Goal: Information Seeking & Learning: Compare options

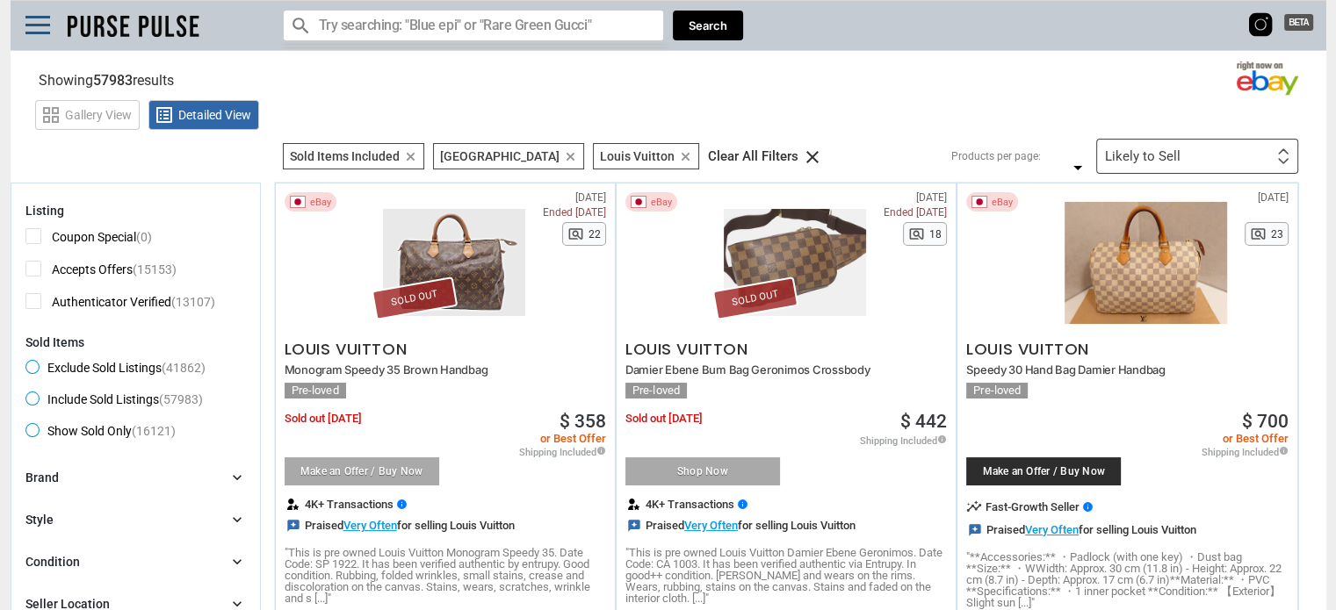
click at [1170, 163] on div "Likely to Sell" at bounding box center [1143, 156] width 76 height 13
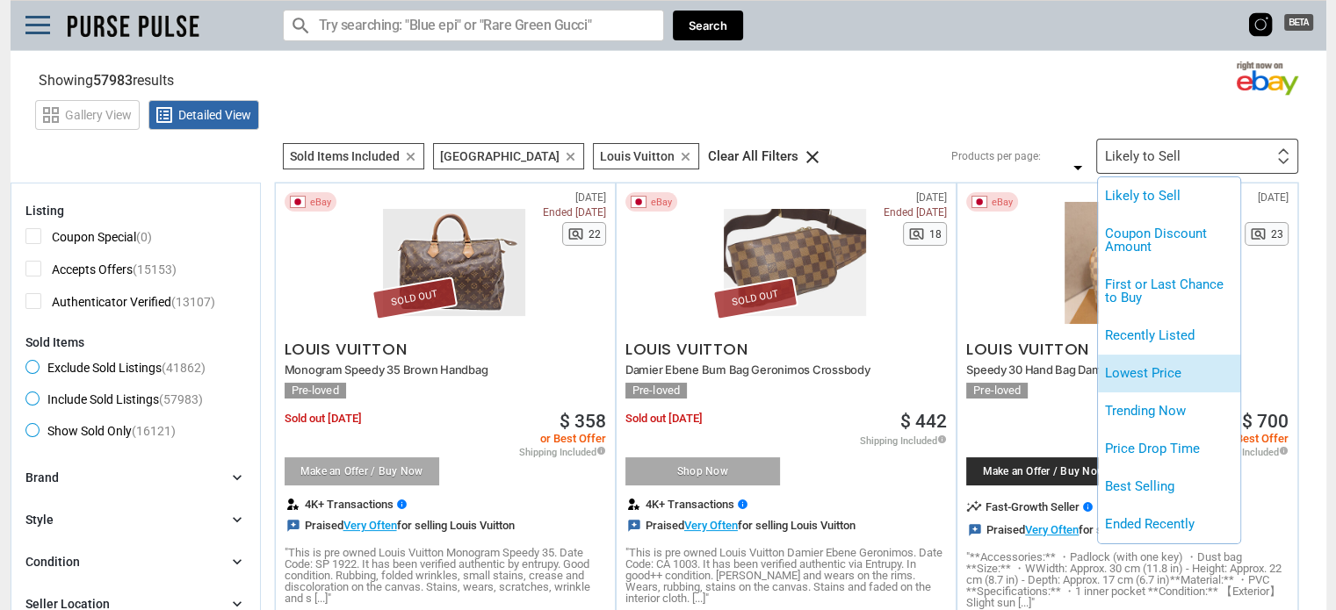
click at [1131, 372] on li "Lowest Price" at bounding box center [1169, 374] width 142 height 38
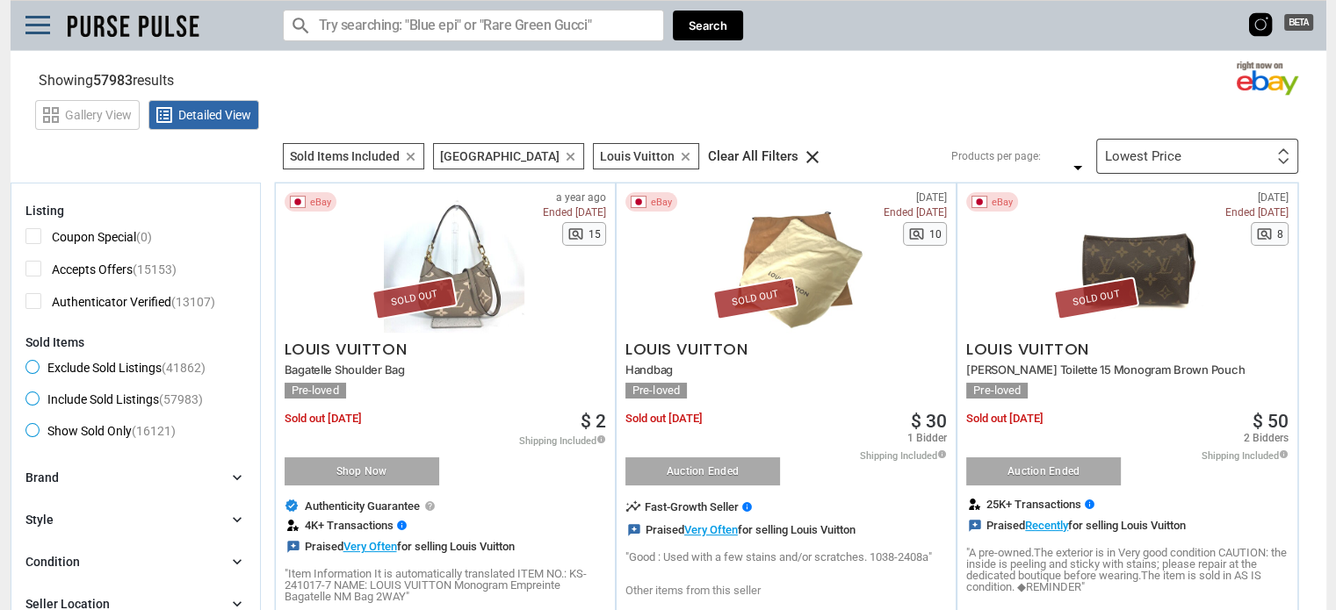
click at [1198, 157] on div "Lowest Price Likely to Sell Coupon Discount Amount First or Last Chance to Buy …" at bounding box center [1197, 156] width 202 height 35
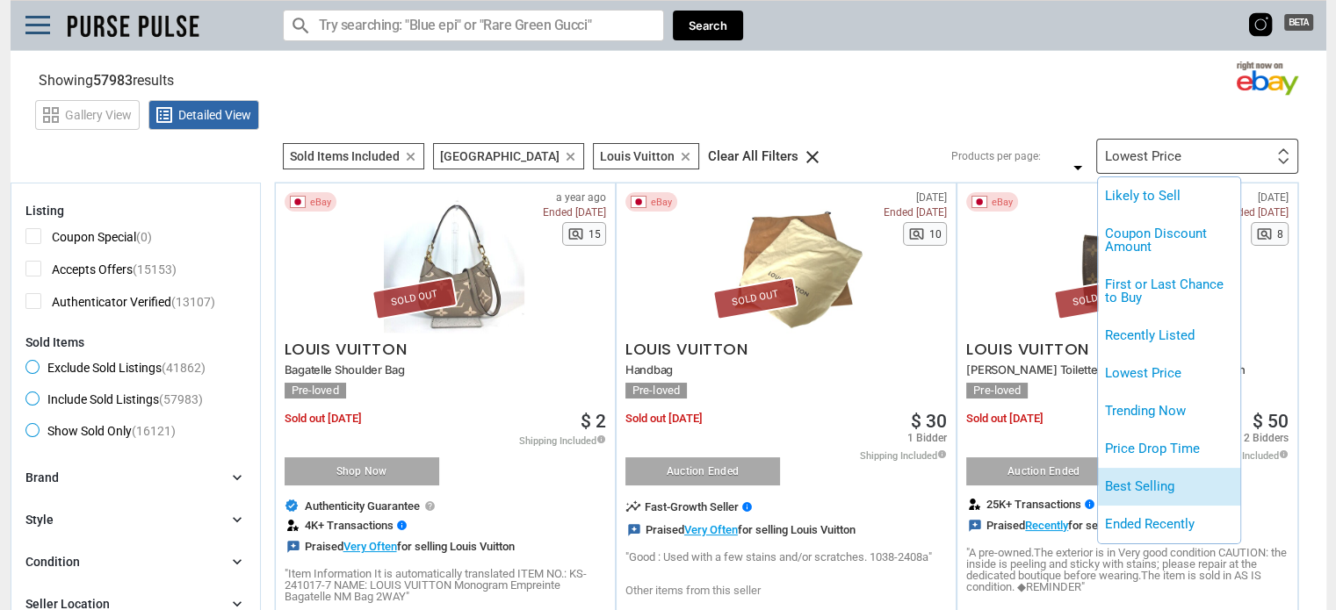
click at [1163, 495] on li "Best Selling" at bounding box center [1169, 487] width 142 height 38
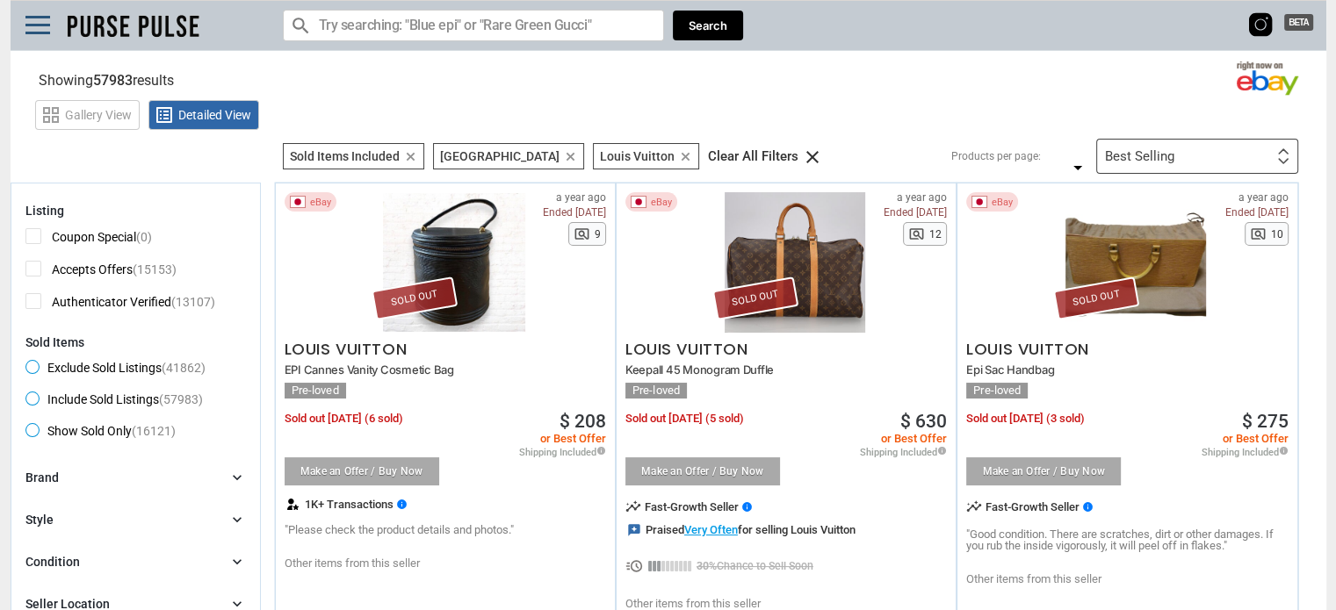
click at [408, 150] on icon "clear" at bounding box center [410, 156] width 13 height 13
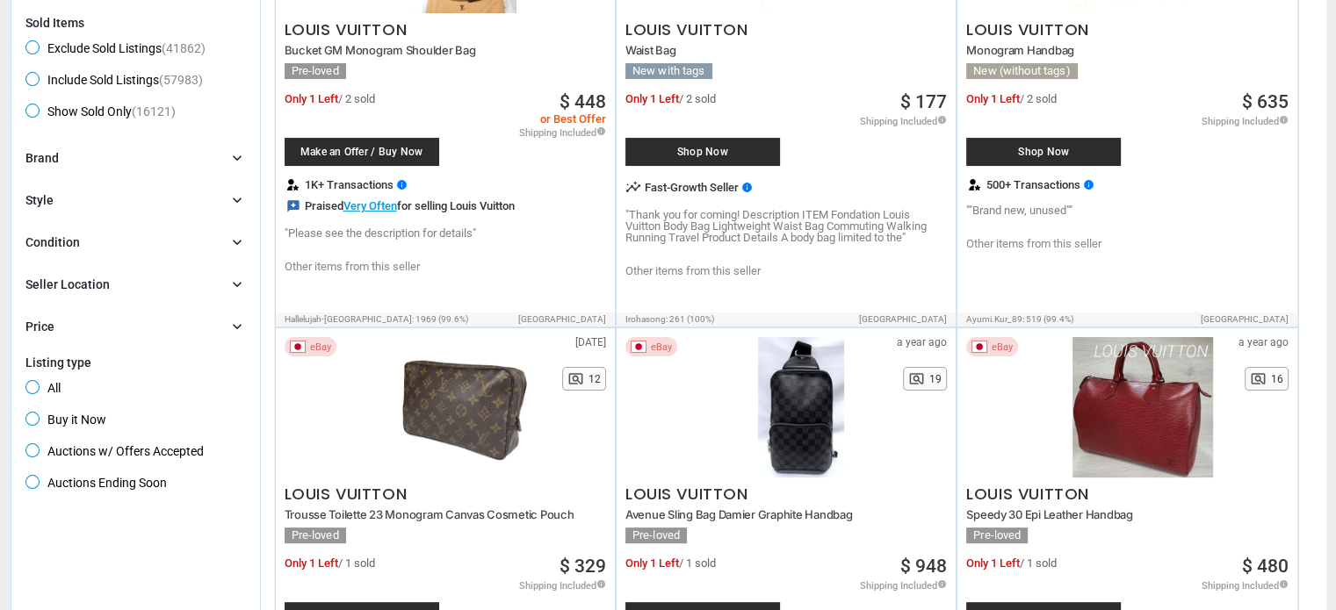
scroll to position [351, 0]
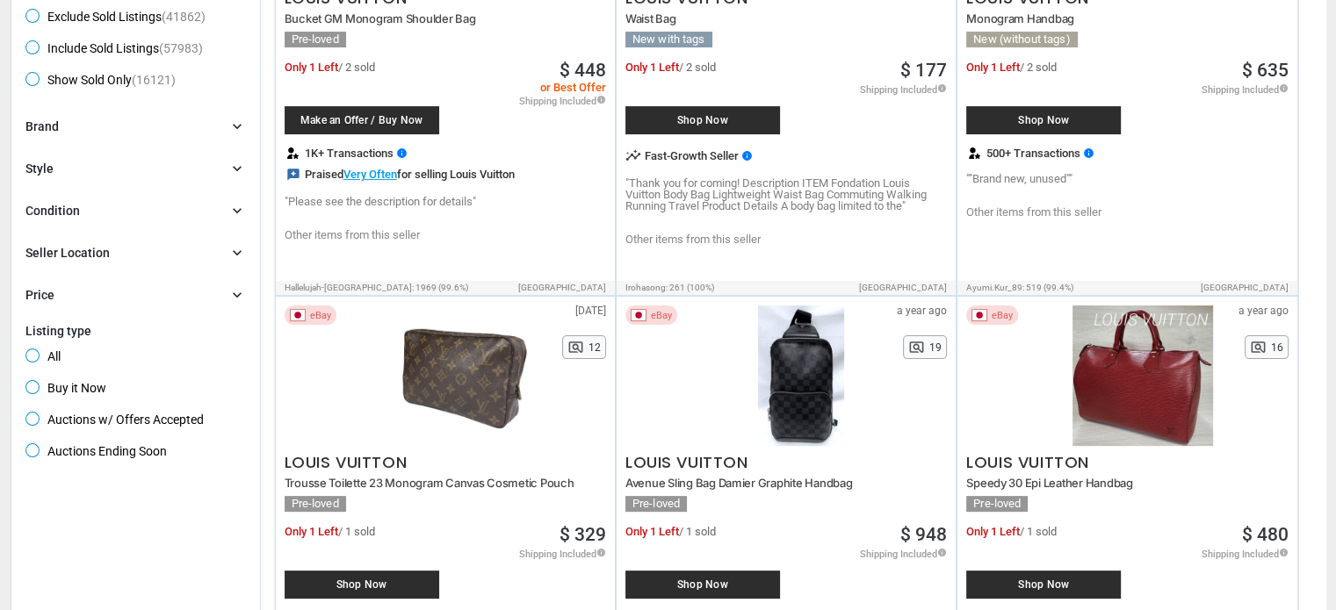
click at [83, 128] on div "Brand chevron_right" at bounding box center [135, 127] width 220 height 18
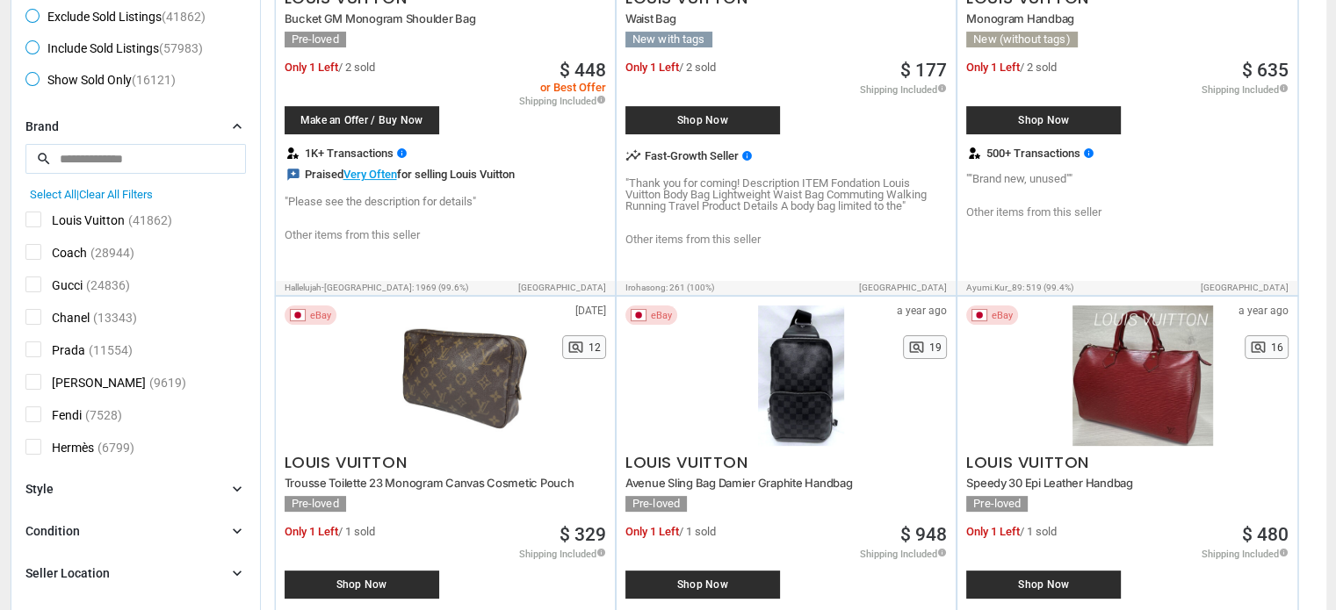
click at [34, 223] on span "Louis Vuitton" at bounding box center [74, 223] width 99 height 22
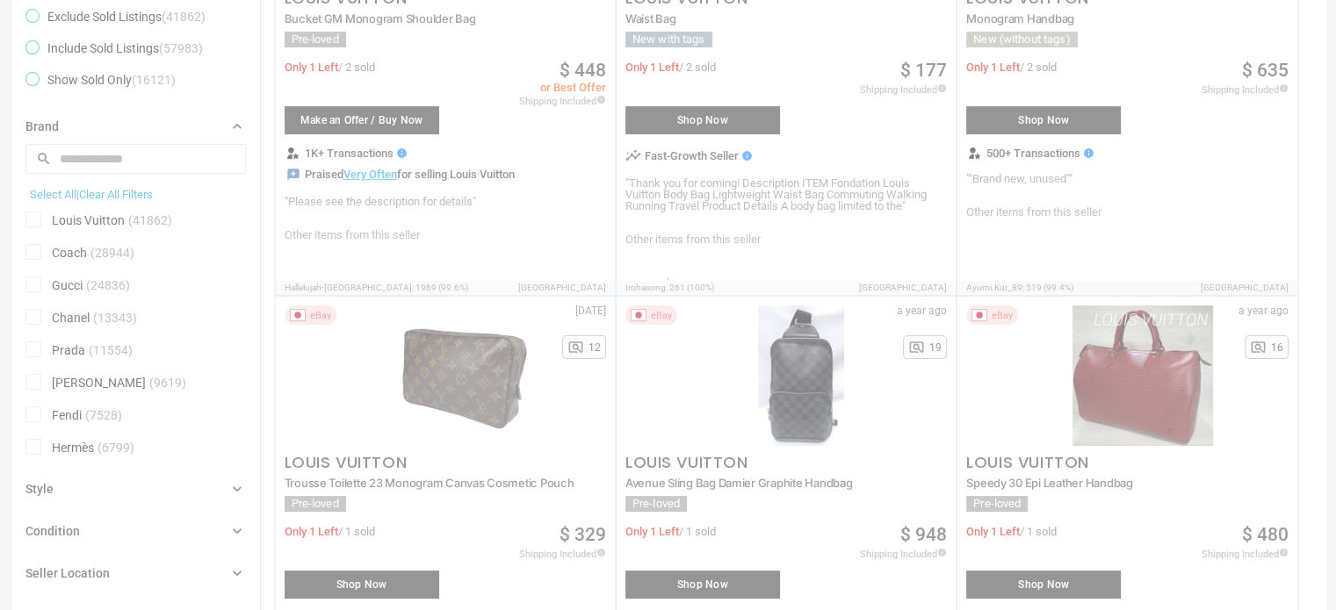
click at [34, 247] on div at bounding box center [668, 305] width 1336 height 610
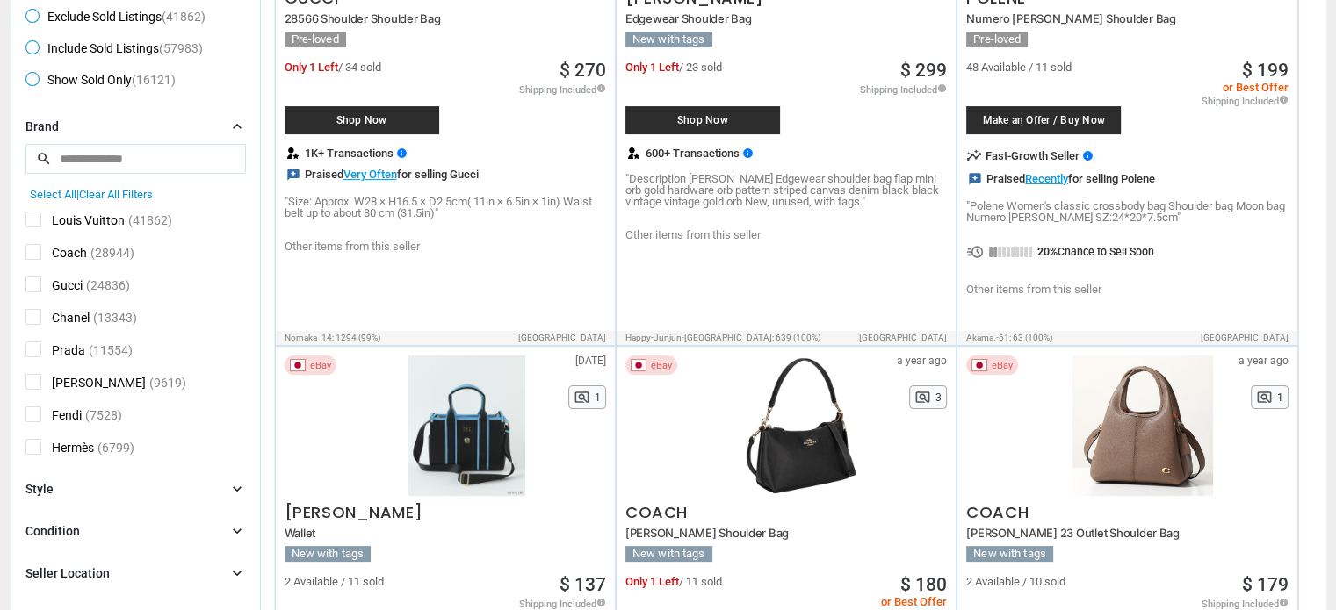
click at [34, 247] on span "Coach" at bounding box center [55, 255] width 61 height 22
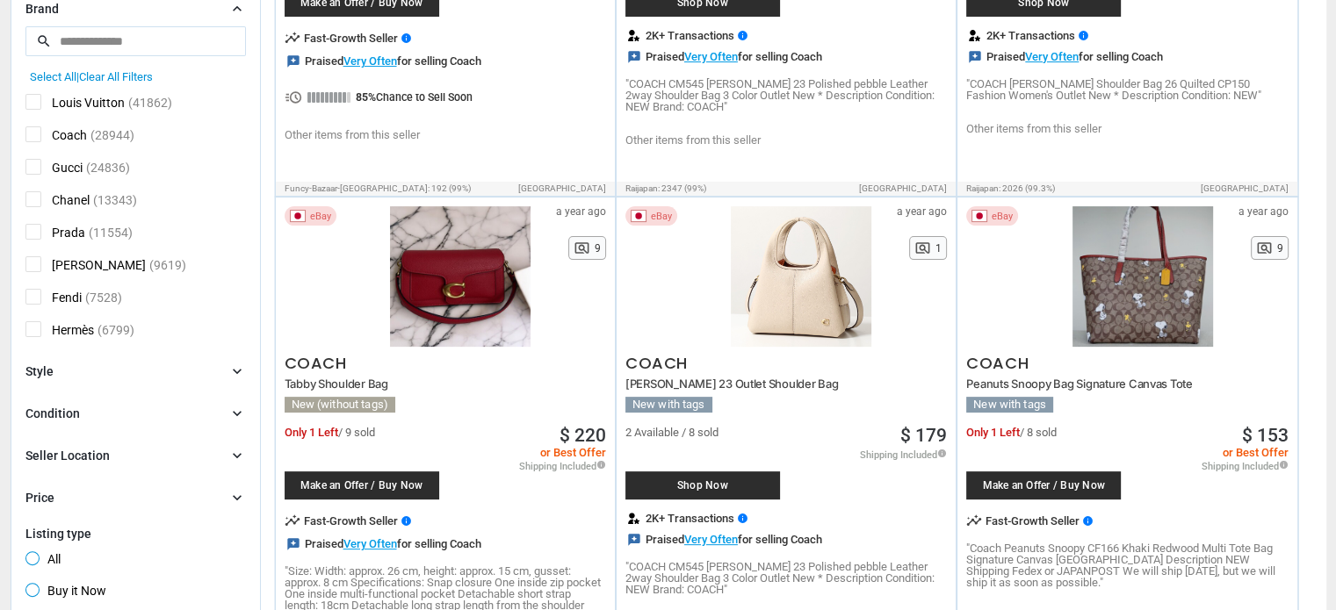
scroll to position [439, 0]
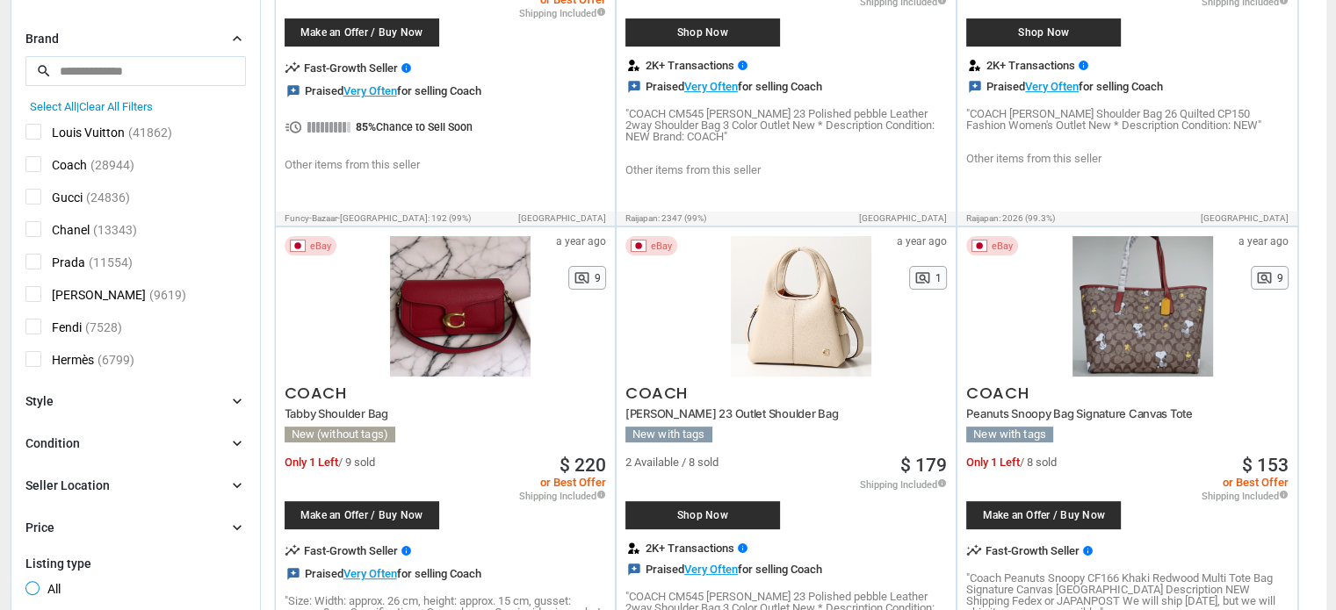
click at [30, 329] on span "Fendi" at bounding box center [53, 330] width 56 height 22
click at [33, 168] on span "Coach" at bounding box center [55, 167] width 61 height 22
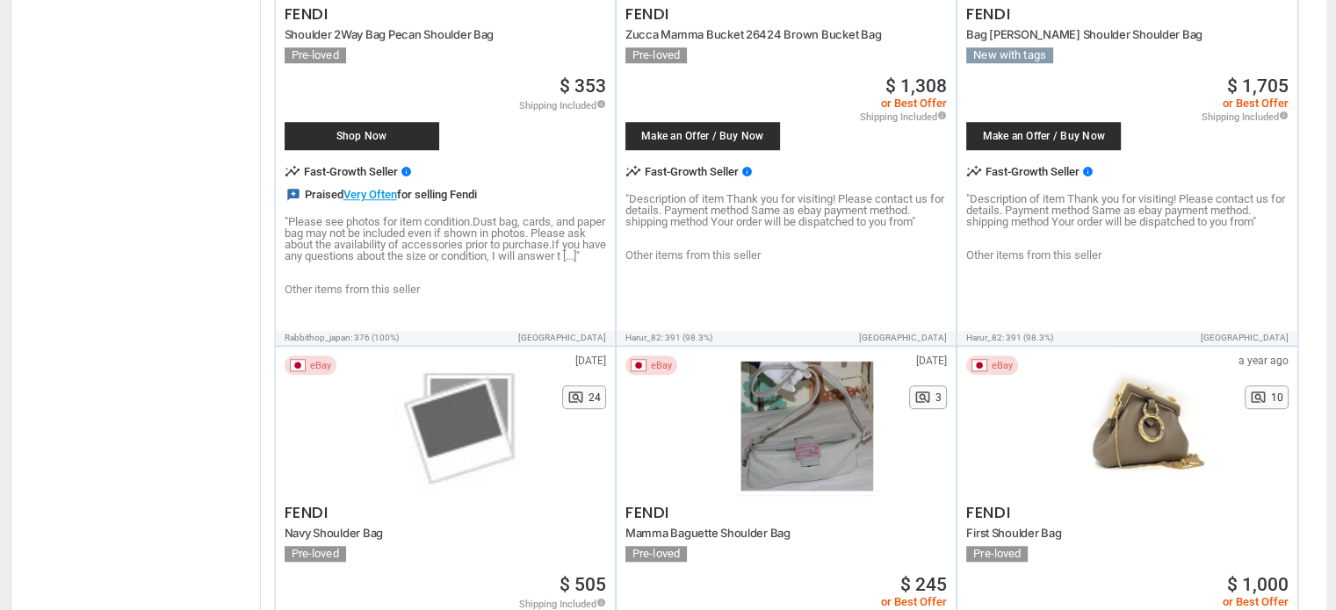
scroll to position [141, 0]
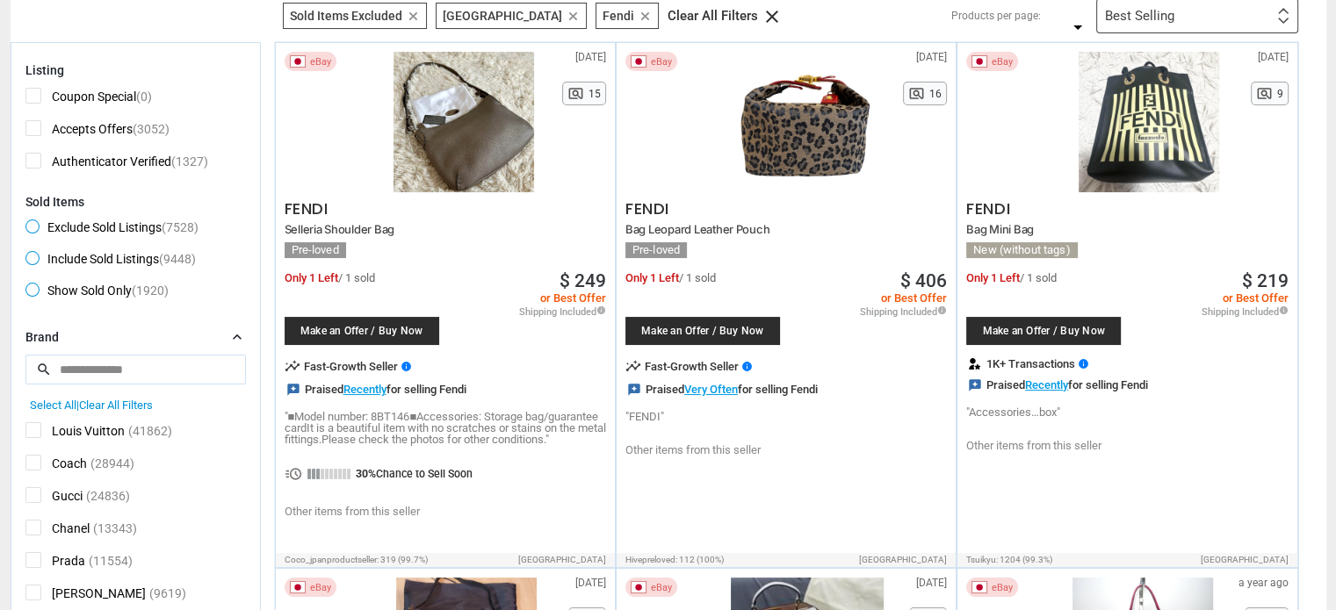
click at [1205, 23] on div "Best Selling Likely to Sell Coupon Discount Amount First or Last Chance to Buy …" at bounding box center [1197, 15] width 202 height 35
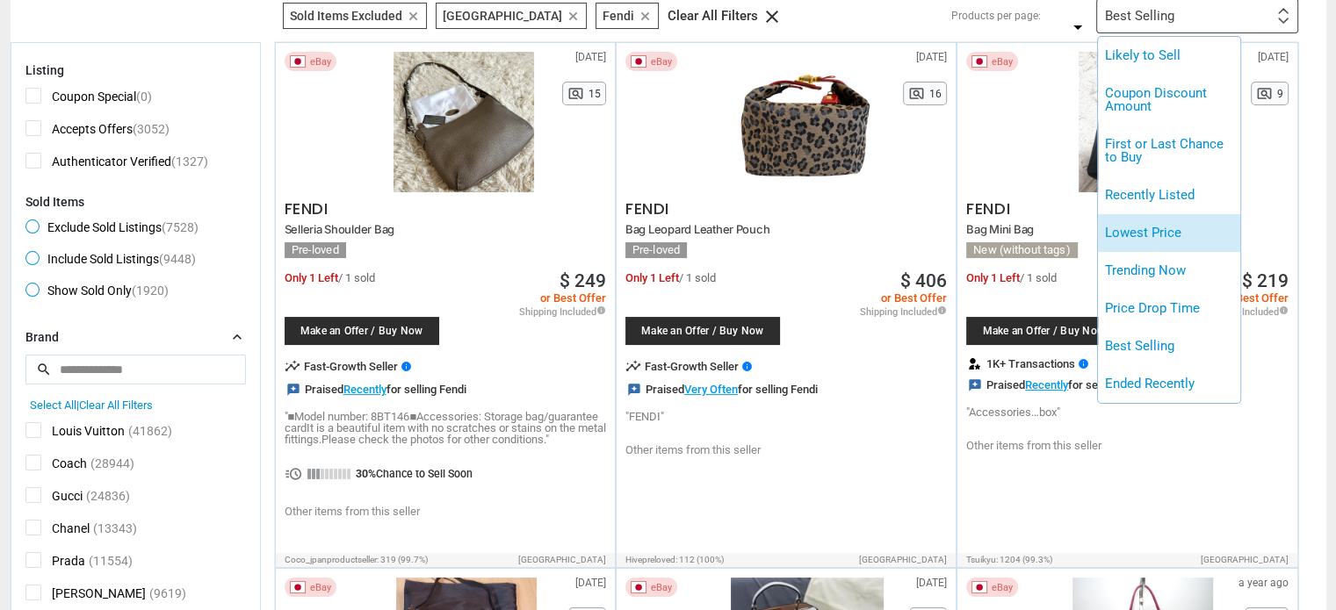
click at [1152, 239] on li "Lowest Price" at bounding box center [1169, 233] width 142 height 38
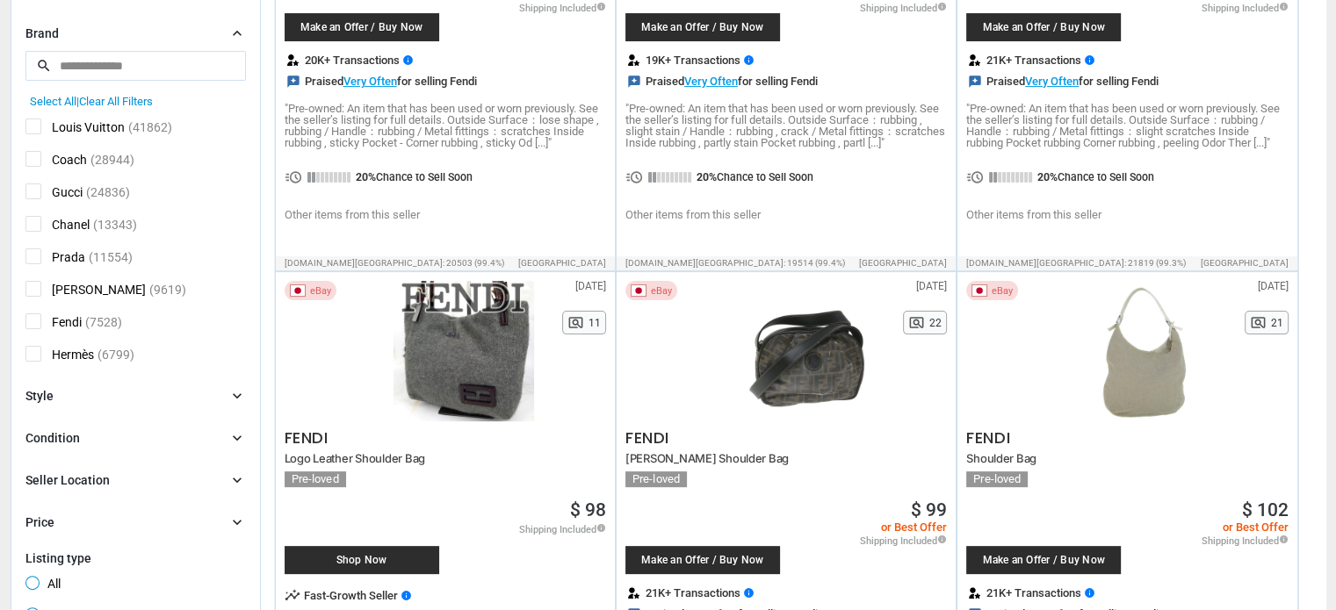
scroll to position [439, 0]
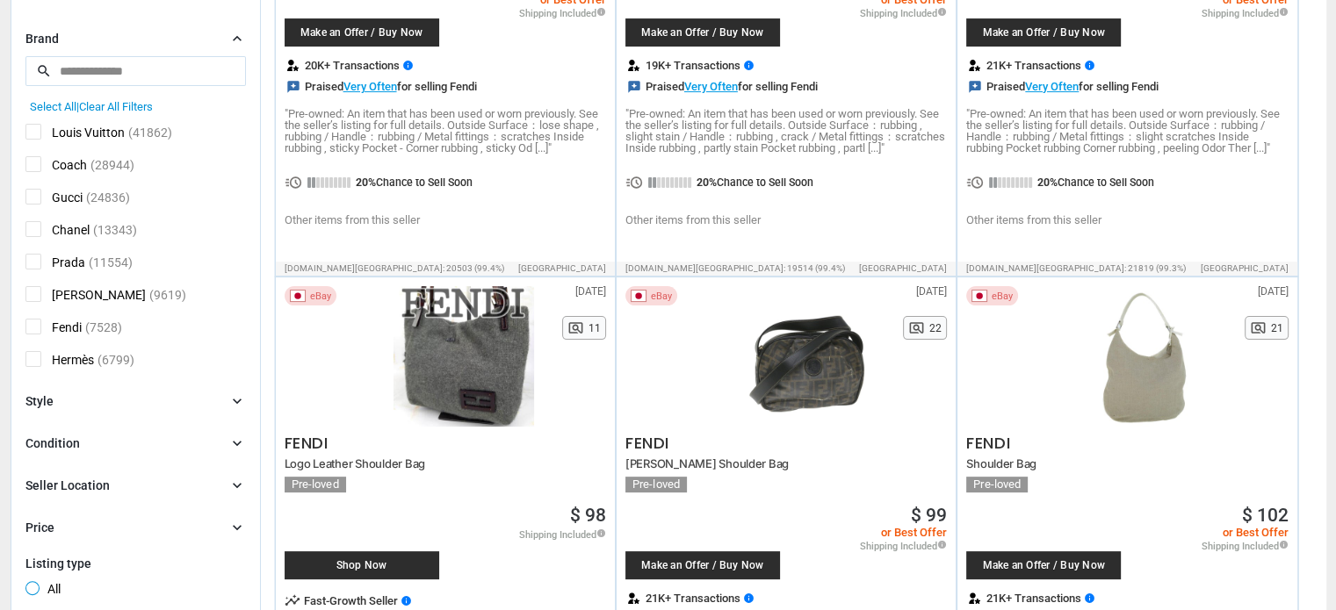
click at [32, 227] on span "Chanel" at bounding box center [57, 232] width 64 height 22
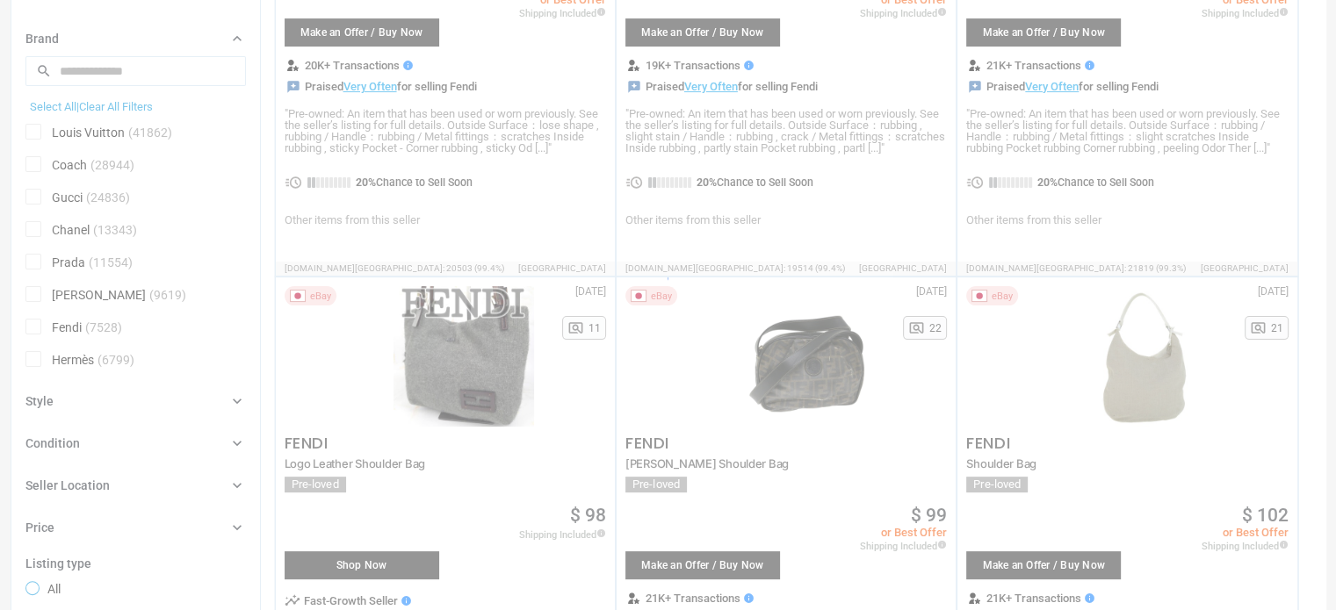
click at [33, 326] on div at bounding box center [668, 305] width 1336 height 610
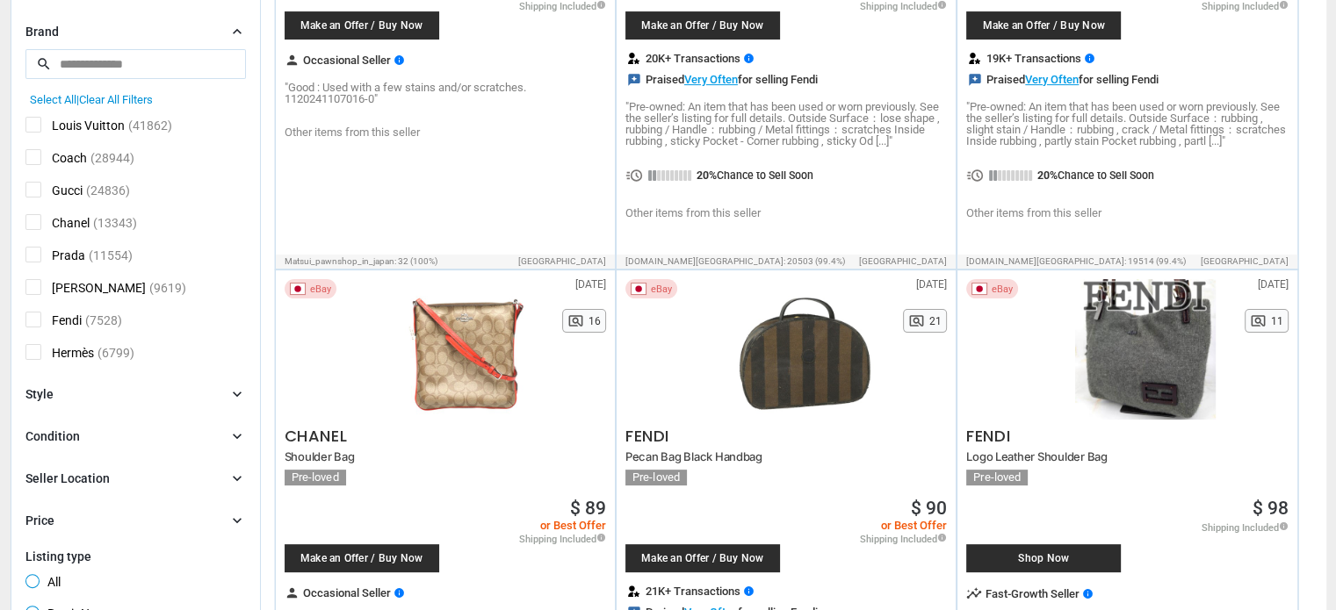
scroll to position [615, 0]
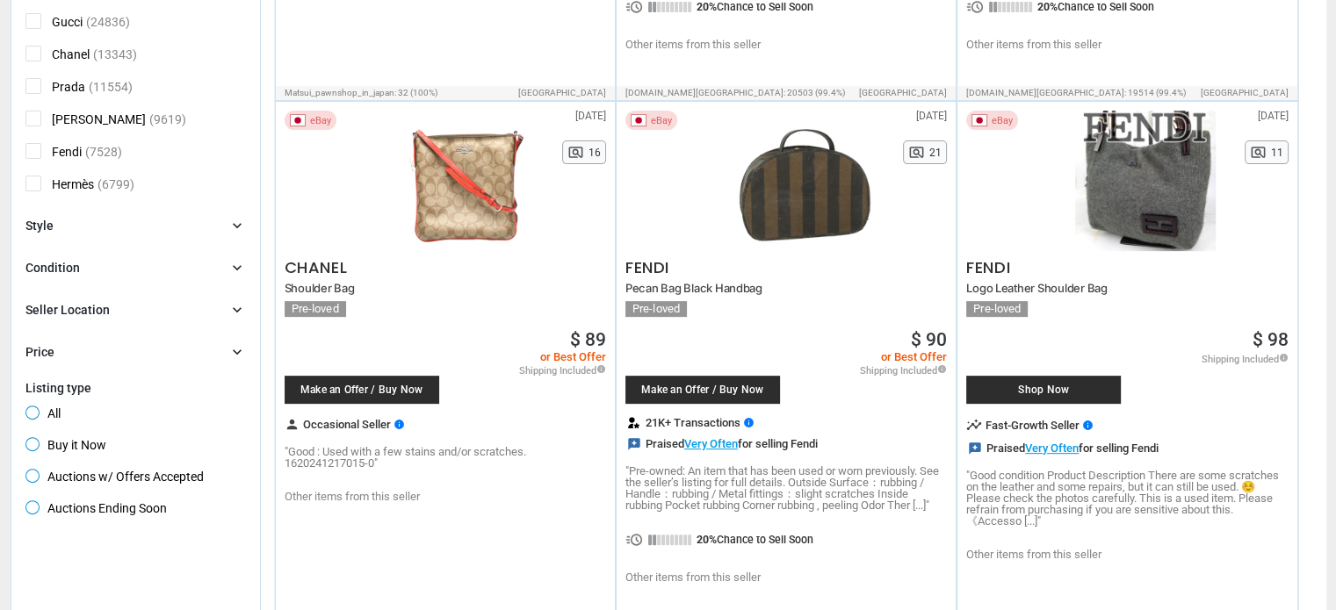
click at [33, 54] on span "Chanel" at bounding box center [57, 57] width 64 height 22
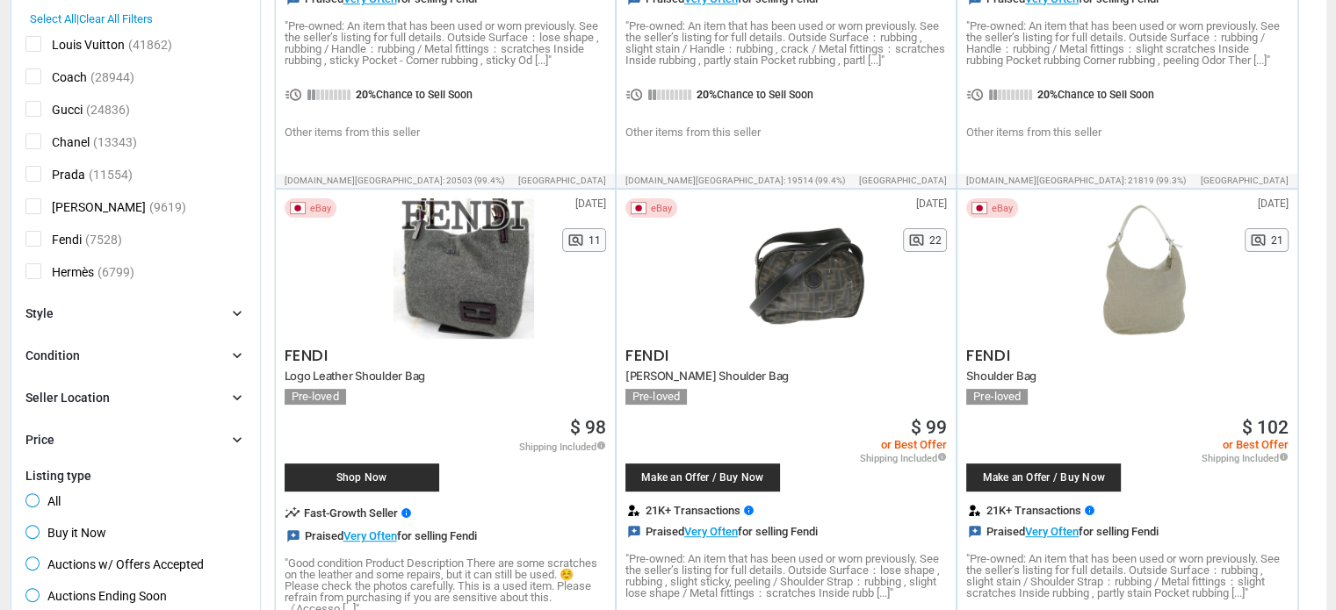
scroll to position [439, 0]
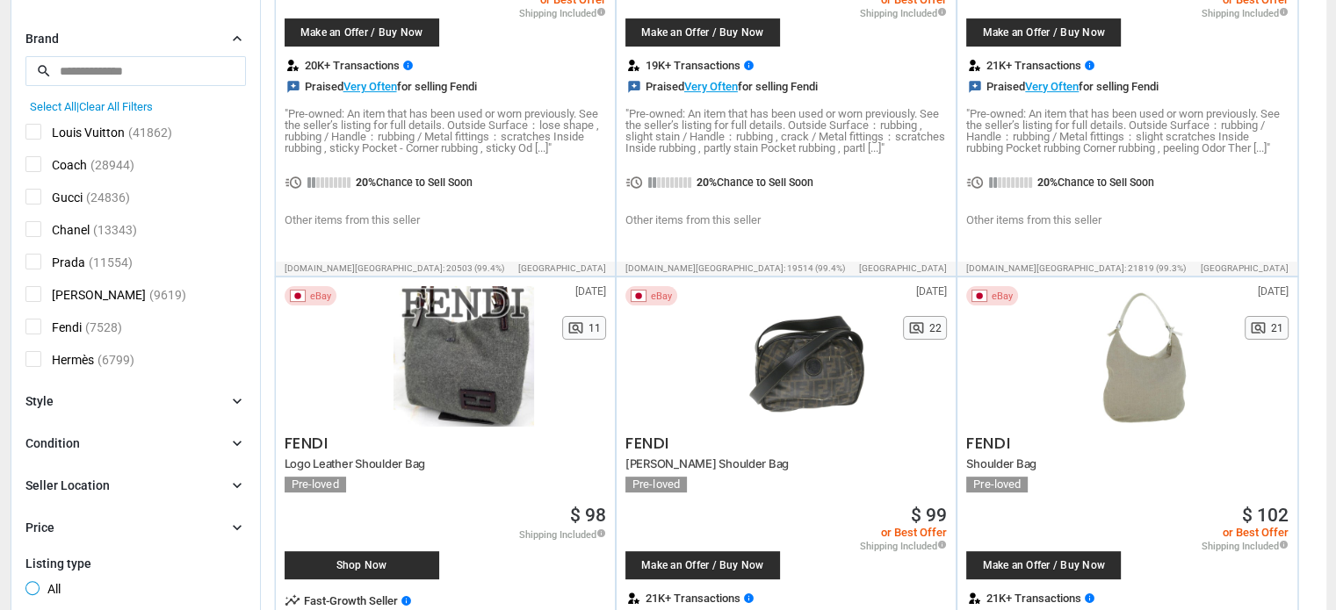
click at [30, 126] on span "Louis Vuitton" at bounding box center [74, 135] width 99 height 22
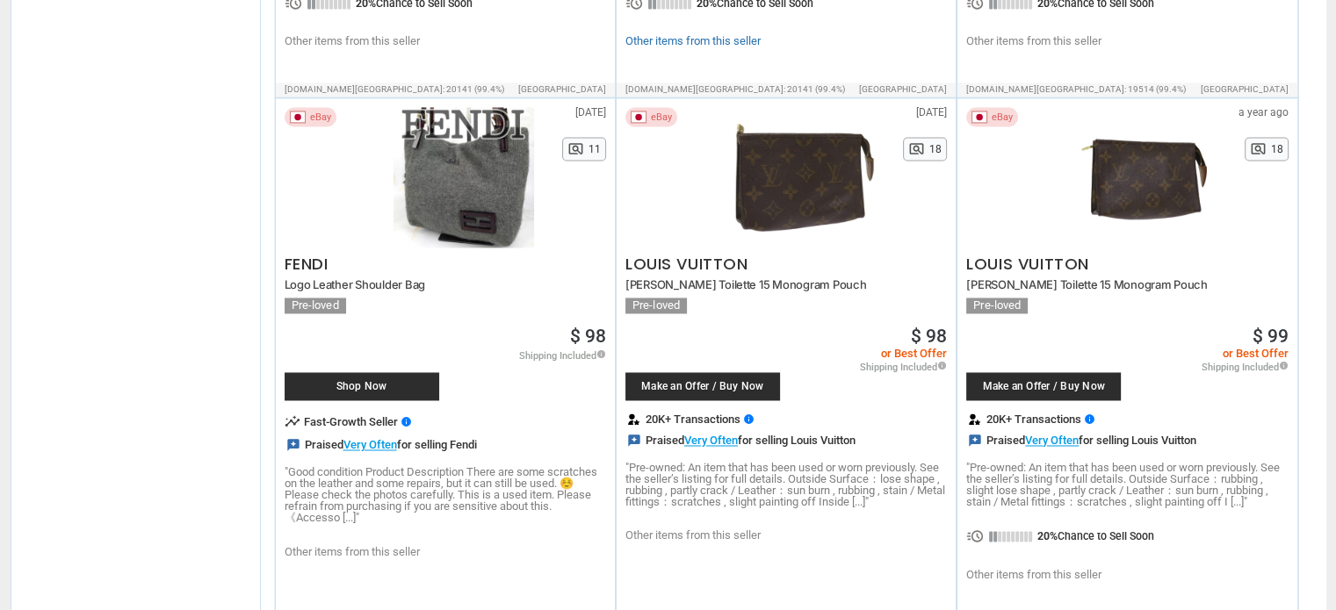
scroll to position [2811, 0]
